Goal: Information Seeking & Learning: Find specific fact

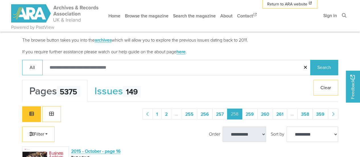
scroll to position [145, 0]
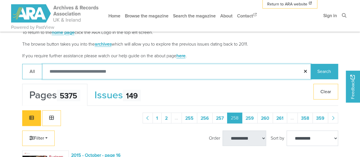
click at [75, 68] on input "Search:" at bounding box center [176, 72] width 268 height 16
type input "**********"
click at [310, 64] on button "Search" at bounding box center [324, 72] width 28 height 16
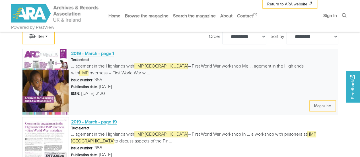
scroll to position [254, 0]
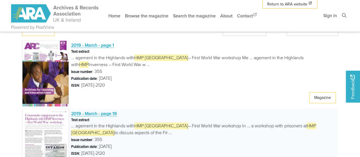
click at [45, 125] on img at bounding box center [45, 142] width 47 height 66
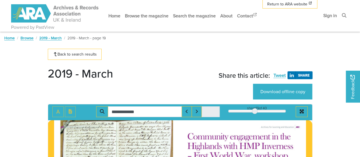
type input "**********"
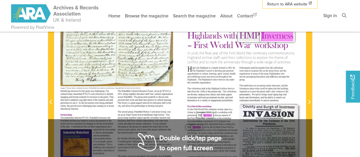
scroll to position [114, 0]
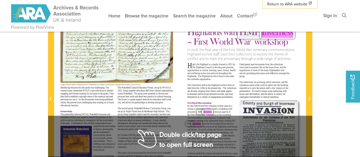
click at [235, 81] on div "Archives for Learning and Education A R C Community engagement in the Highlands…" at bounding box center [243, 95] width 126 height 178
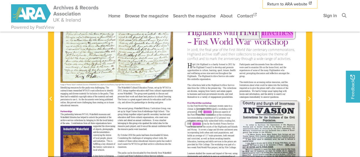
click at [249, 72] on span "prompting" at bounding box center [249, 73] width 7 height 2
click at [313, 77] on section "**********" at bounding box center [180, 98] width 273 height 216
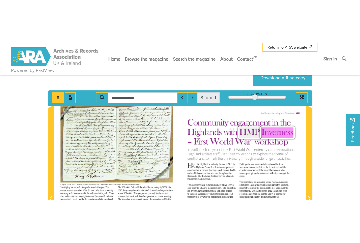
scroll to position [57, 0]
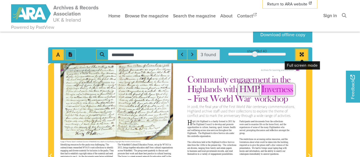
click at [300, 53] on icon "Full screen mode" at bounding box center [302, 54] width 4 height 4
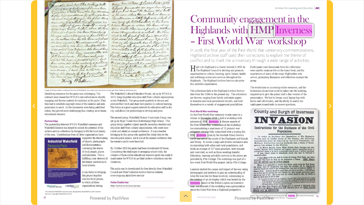
click at [269, 61] on div "In [DATE], the fi nal year of the First World War centenary commemorations, Hig…" at bounding box center [252, 55] width 124 height 14
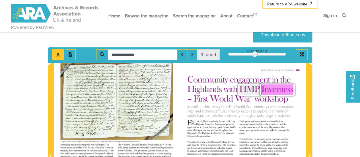
click at [145, 50] on input "**********" at bounding box center [142, 54] width 69 height 11
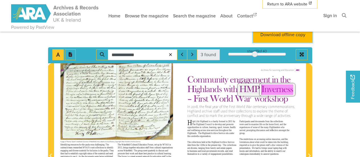
click at [287, 38] on link "Download offline copy" at bounding box center [282, 35] width 59 height 16
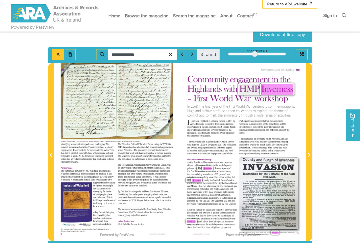
click at [328, 76] on body "Powered by PastView Menu" at bounding box center [180, 197] width 360 height 508
click at [275, 91] on span "Inverness" at bounding box center [277, 89] width 32 height 11
click at [244, 91] on span "HMP" at bounding box center [249, 89] width 21 height 15
click at [172, 55] on icon at bounding box center [170, 54] width 5 height 4
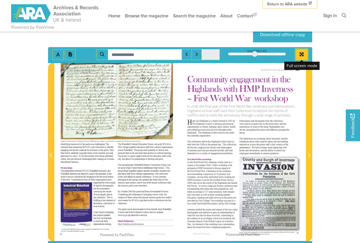
click at [304, 53] on icon "Full screen mode" at bounding box center [301, 54] width 5 height 5
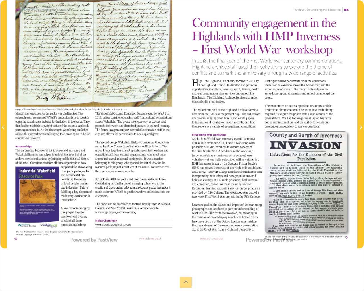
drag, startPoint x: 259, startPoint y: 202, endPoint x: 221, endPoint y: 211, distance: 39.5
click at [221, 156] on div at bounding box center [270, 124] width 176 height 248
